Goal: Find specific page/section: Find specific page/section

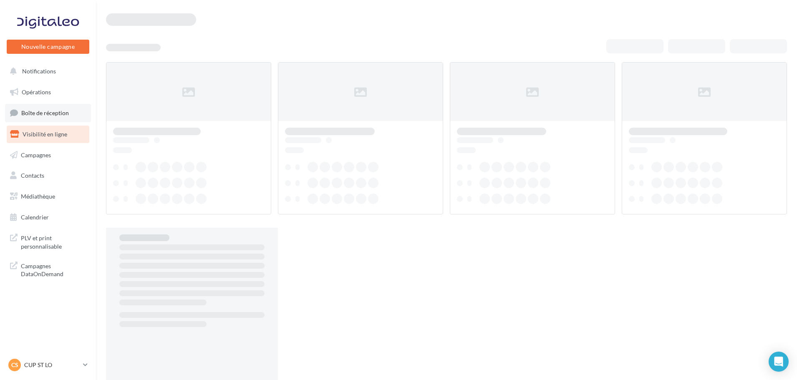
click at [56, 116] on span "Boîte de réception" at bounding box center [45, 112] width 48 height 7
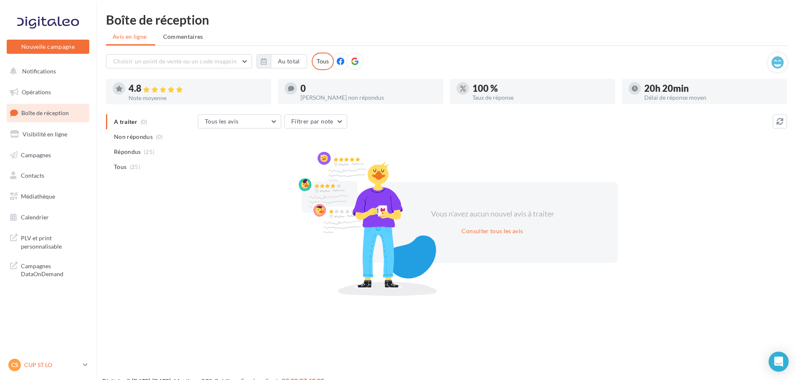
click at [59, 370] on div "CS CUP ST LO cupra-saintlo" at bounding box center [43, 365] width 71 height 13
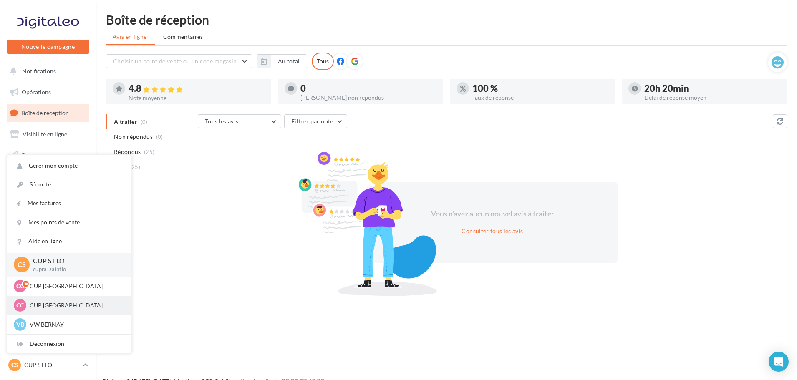
click at [58, 301] on p "CUP [GEOGRAPHIC_DATA]" at bounding box center [76, 305] width 92 height 8
